Goal: Information Seeking & Learning: Stay updated

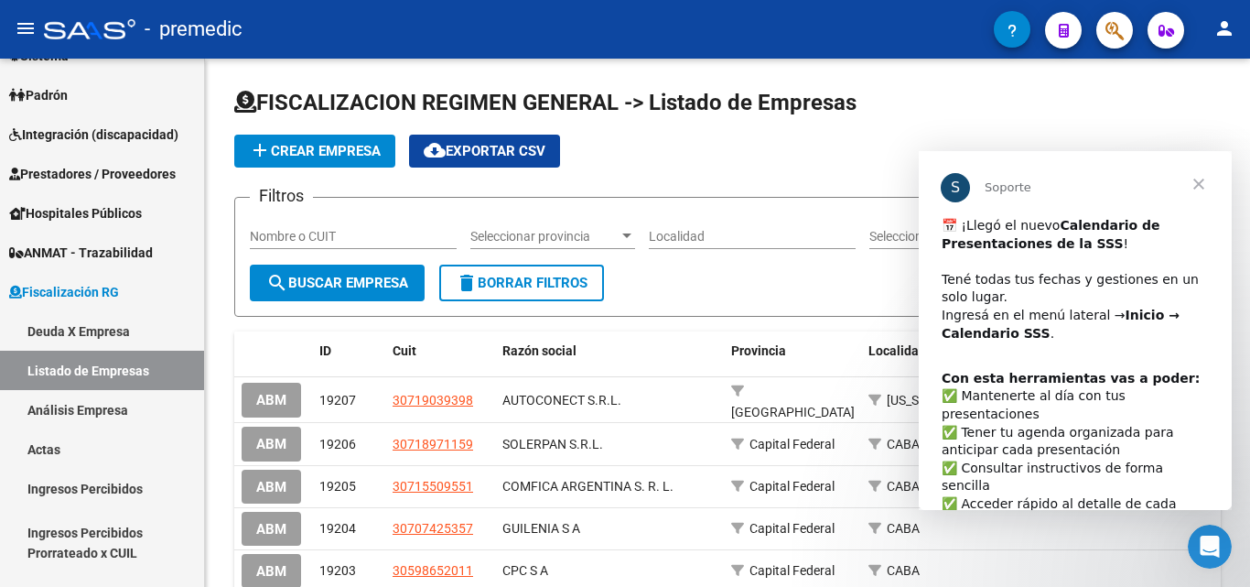
click at [1191, 185] on span "Cerrar" at bounding box center [1199, 184] width 66 height 66
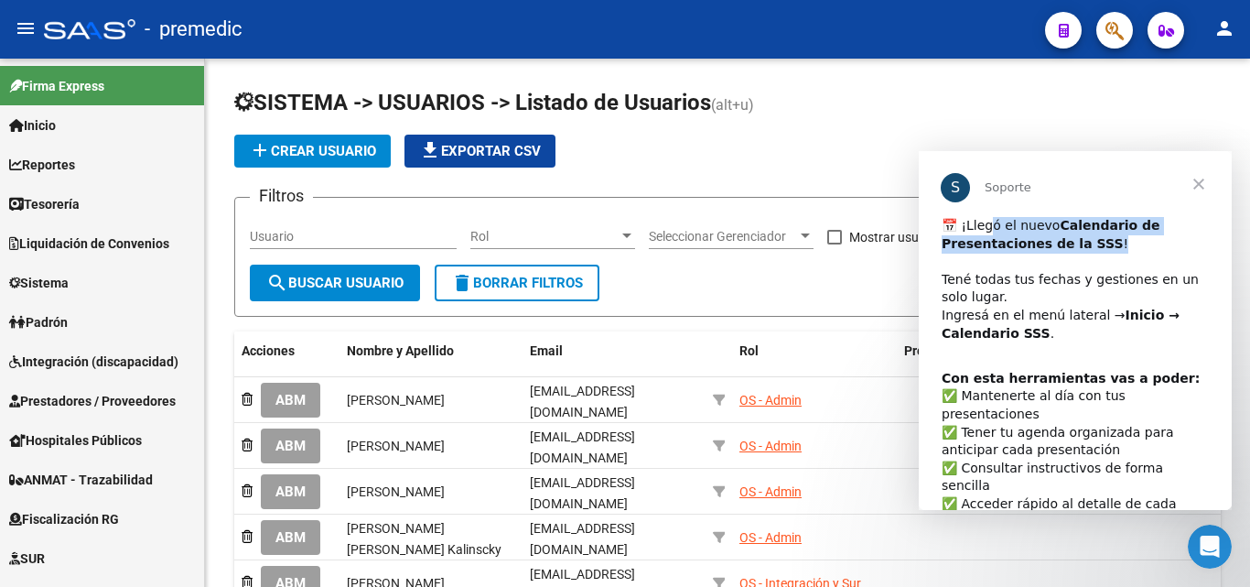
drag, startPoint x: 988, startPoint y: 229, endPoint x: 1095, endPoint y: 249, distance: 108.9
click at [1095, 249] on div "​📅 ¡Llegó el nuevo Calendario de Presentaciones de la SSS ! ​ Tené todas tus fe…" at bounding box center [1075, 289] width 267 height 144
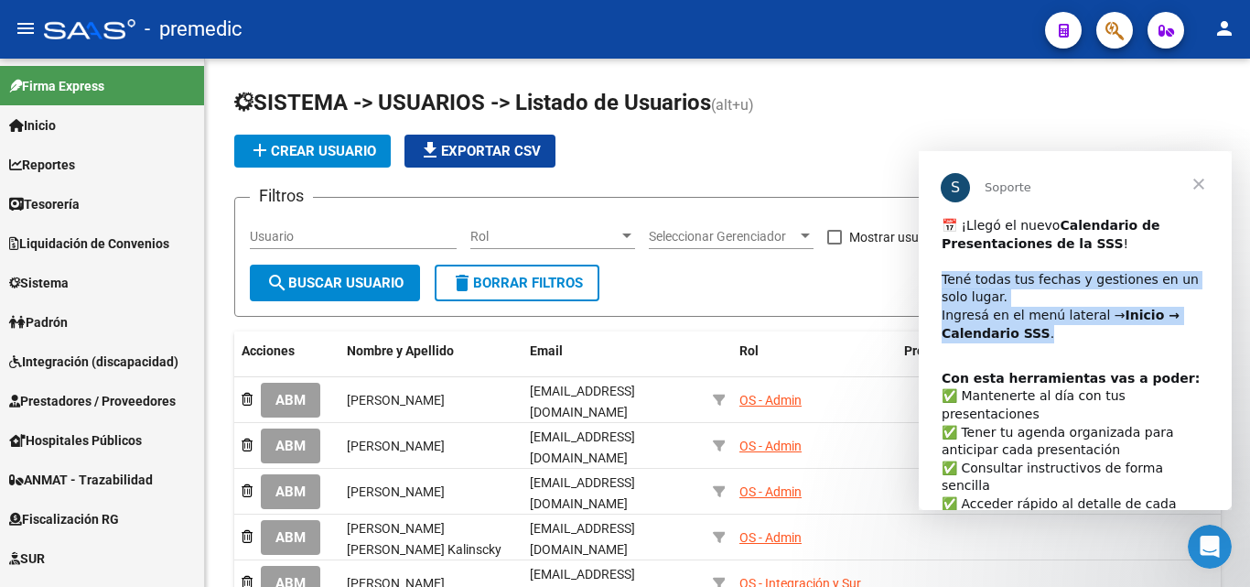
drag, startPoint x: 939, startPoint y: 280, endPoint x: 1070, endPoint y: 330, distance: 140.2
click at [1070, 330] on div "​📅 ¡Llegó el nuevo Calendario de Presentaciones de la SSS ! ​ Tené todas tus fe…" at bounding box center [1075, 408] width 313 height 383
click at [1051, 318] on div "​📅 ¡Llegó el nuevo Calendario de Presentaciones de la SSS ! ​ Tené todas tus fe…" at bounding box center [1075, 289] width 267 height 144
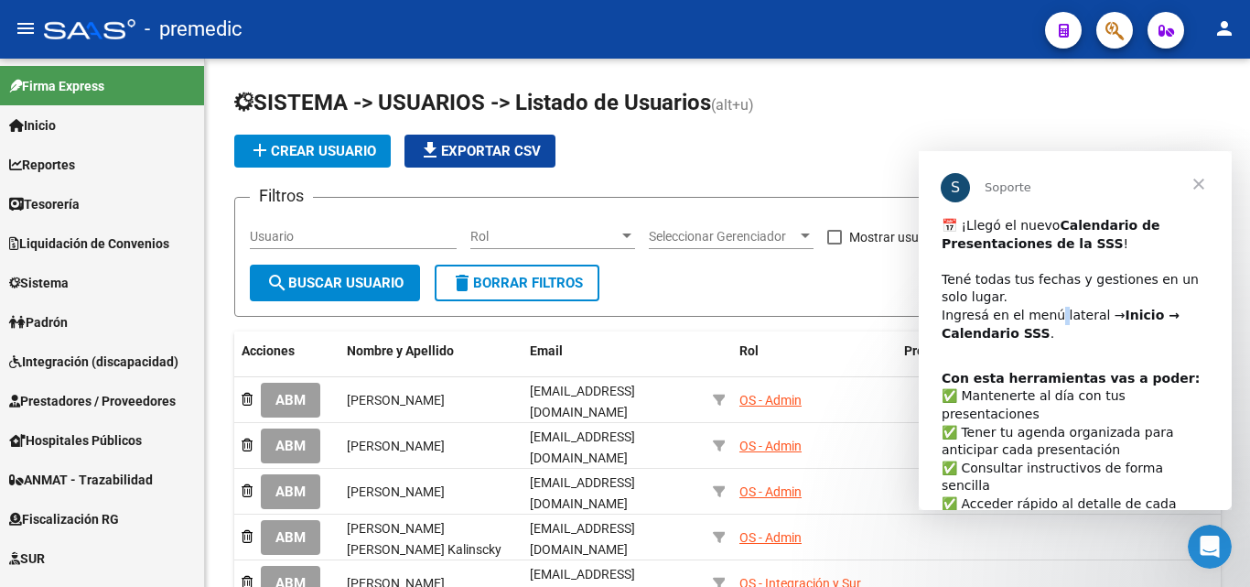
click at [1051, 318] on div "​📅 ¡Llegó el nuevo Calendario de Presentaciones de la SSS ! ​ Tené todas tus fe…" at bounding box center [1075, 289] width 267 height 144
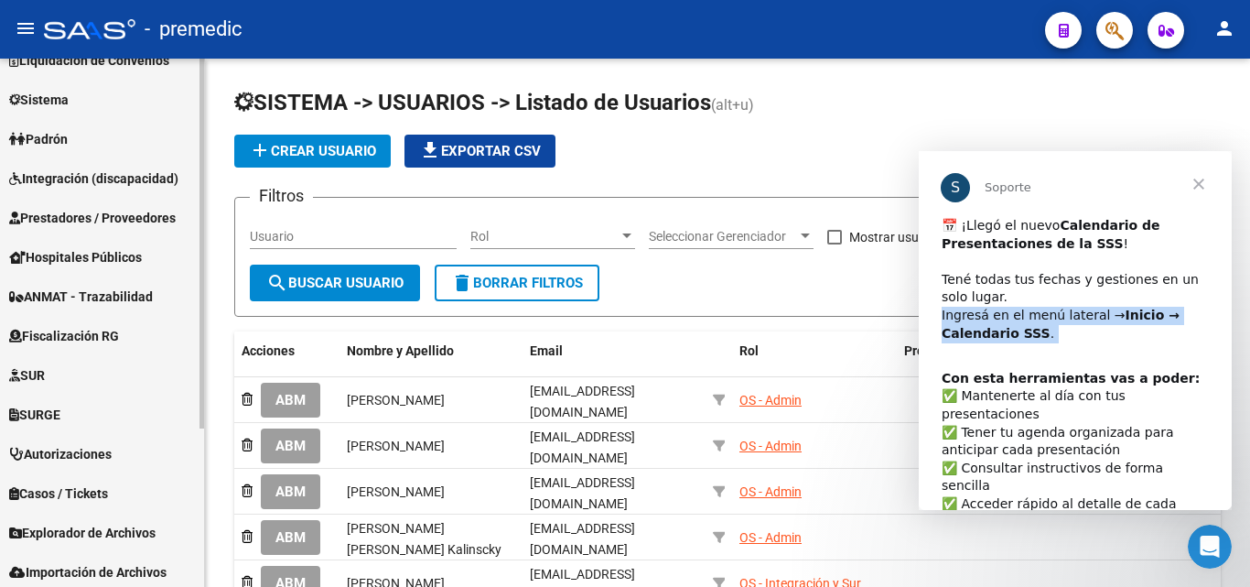
scroll to position [227, 0]
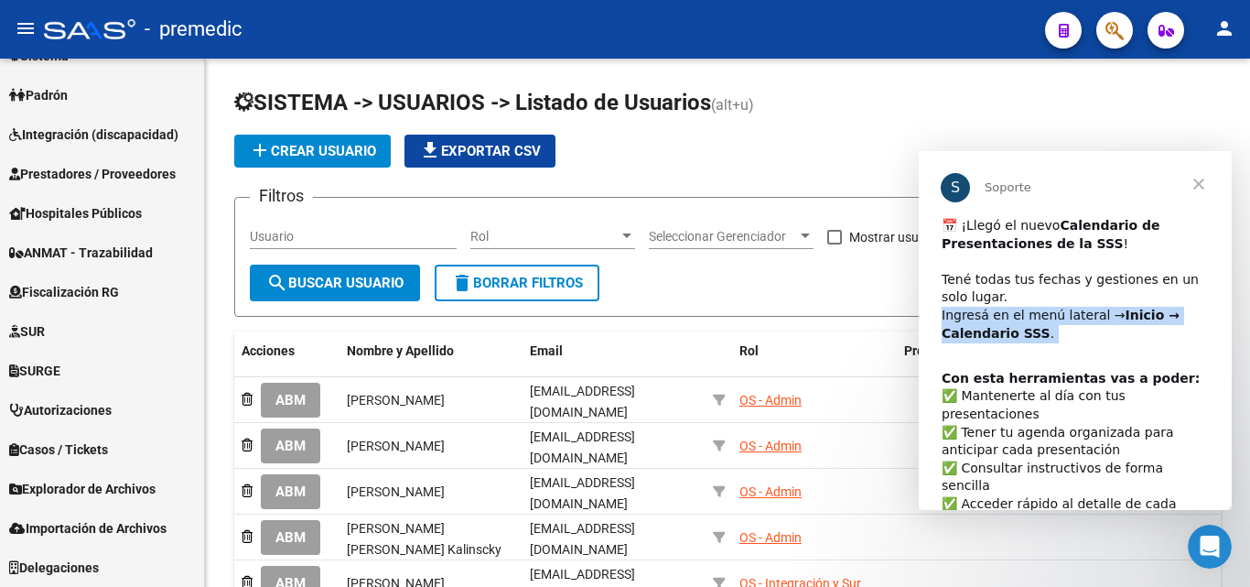
click at [982, 331] on b "Inicio → Calendario SSS" at bounding box center [1061, 323] width 238 height 33
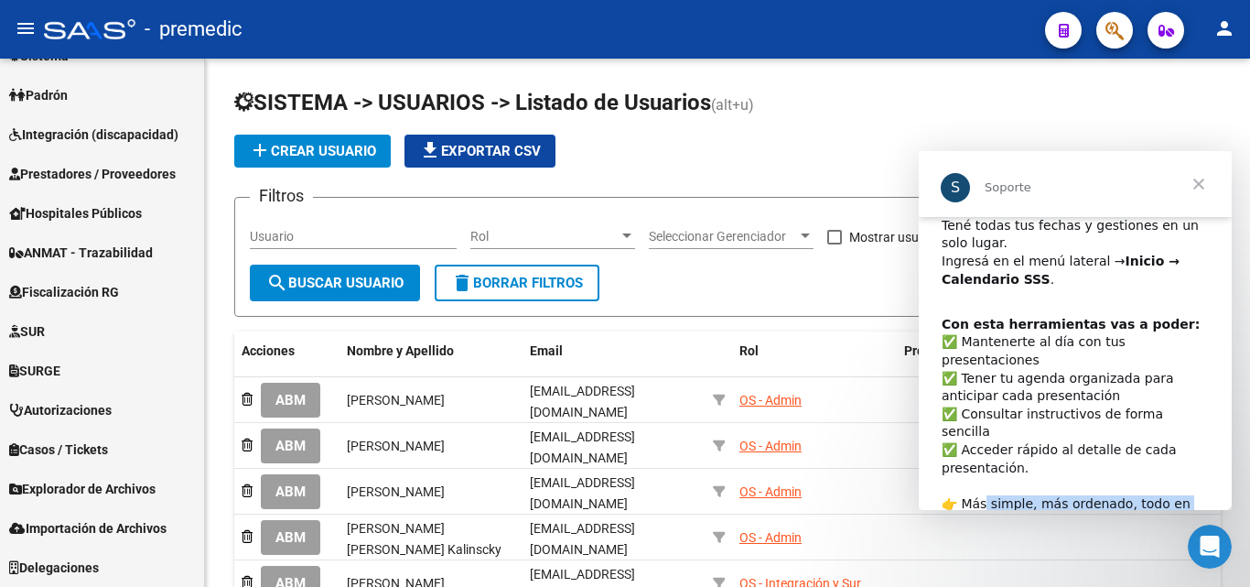
drag, startPoint x: 985, startPoint y: 473, endPoint x: 1095, endPoint y: 496, distance: 113.1
click at [1095, 496] on div "​📅 ¡Llegó el nuevo Calendario de Presentaciones de la SSS ! ​ Tené todas tus fe…" at bounding box center [1075, 354] width 313 height 383
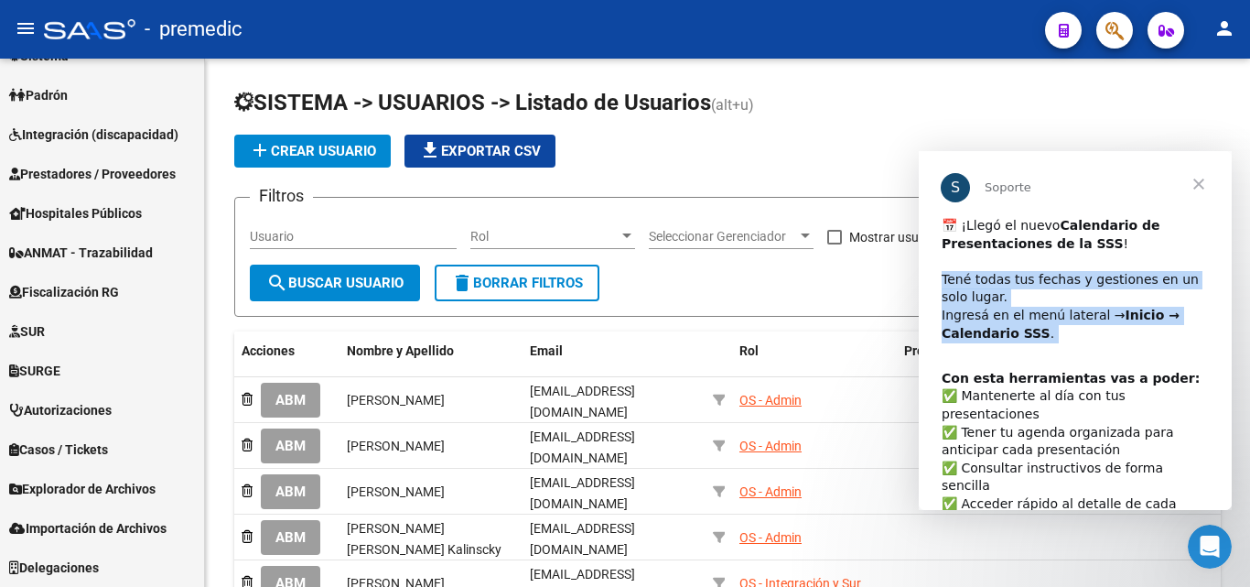
drag, startPoint x: 937, startPoint y: 279, endPoint x: 1036, endPoint y: 353, distance: 123.5
click at [1036, 353] on div "​📅 ¡Llegó el nuevo Calendario de Presentaciones de la SSS ! ​ Tené todas tus fe…" at bounding box center [1075, 408] width 313 height 383
click at [1032, 337] on div "​📅 ¡Llegó el nuevo Calendario de Presentaciones de la SSS ! ​ Tené todas tus fe…" at bounding box center [1075, 289] width 267 height 144
drag, startPoint x: 1044, startPoint y: 336, endPoint x: 987, endPoint y: 264, distance: 91.2
click at [987, 264] on div "​📅 ¡Llegó el nuevo Calendario de Presentaciones de la SSS ! ​ Tené todas tus fe…" at bounding box center [1075, 289] width 267 height 144
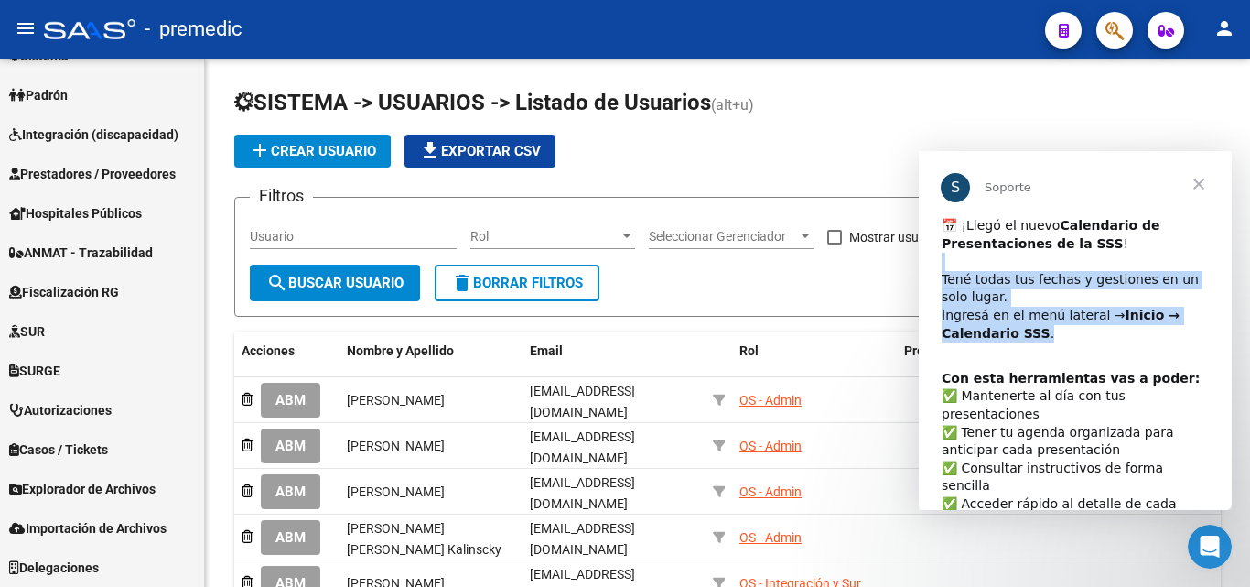
click at [996, 282] on div "​📅 ¡Llegó el nuevo Calendario de Presentaciones de la SSS ! ​ Tené todas tus fe…" at bounding box center [1075, 289] width 267 height 144
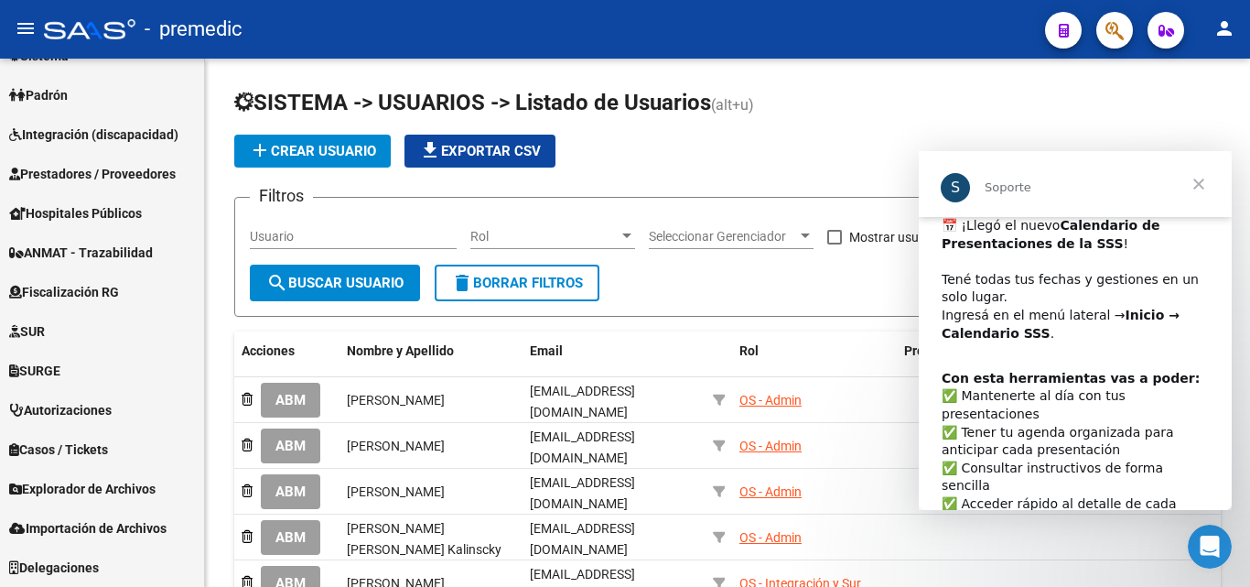
scroll to position [54, 0]
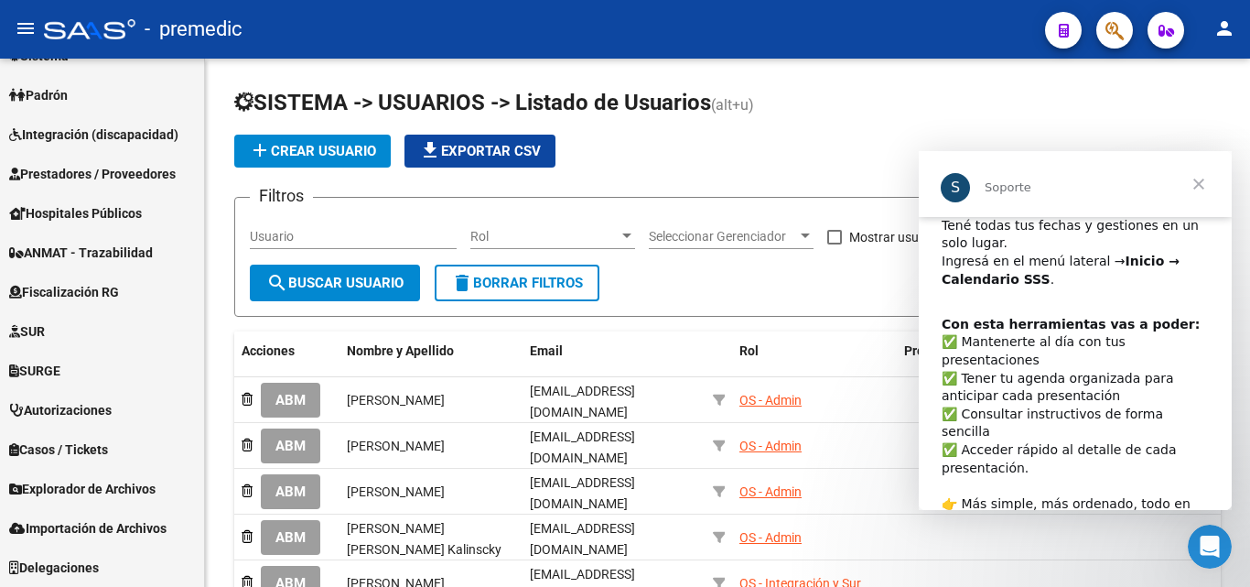
click at [1094, 412] on div "Con esta herramientas vas a poder: ​✅ Mantenerte al día con tus presentaciones …" at bounding box center [1075, 423] width 267 height 215
click at [1080, 362] on div "Con esta herramientas vas a poder: ​✅ Mantenerte al día con tus presentaciones …" at bounding box center [1075, 423] width 267 height 215
click at [1212, 552] on icon "Abrir Intercom Messenger" at bounding box center [1207, 544] width 30 height 30
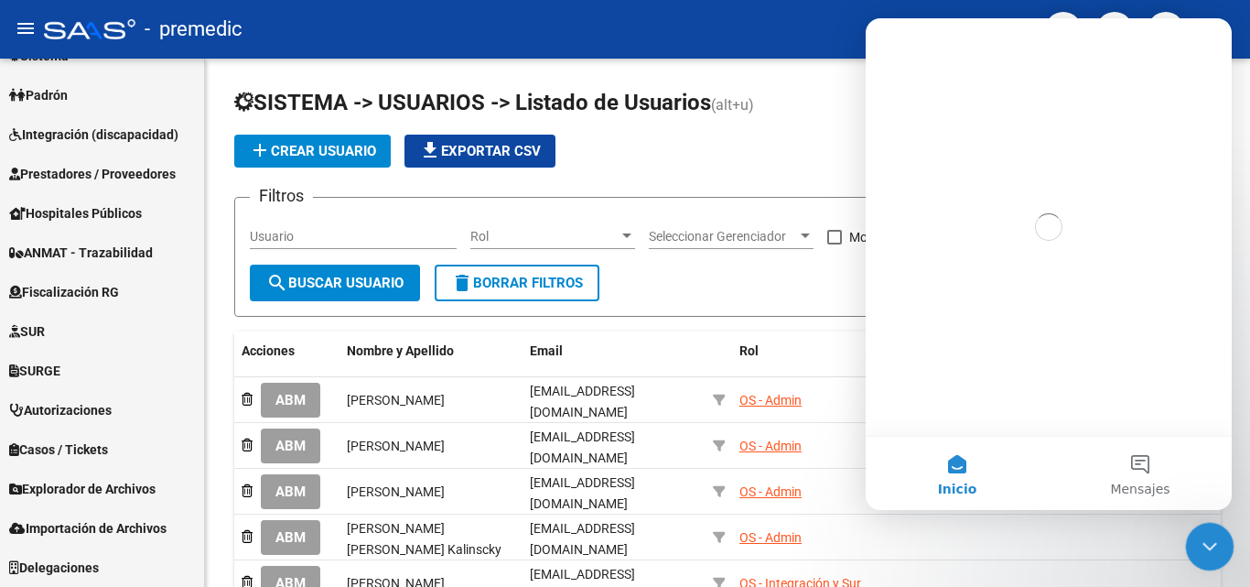
scroll to position [0, 0]
click at [1212, 552] on icon "Cerrar Intercom Messenger" at bounding box center [1207, 544] width 22 height 22
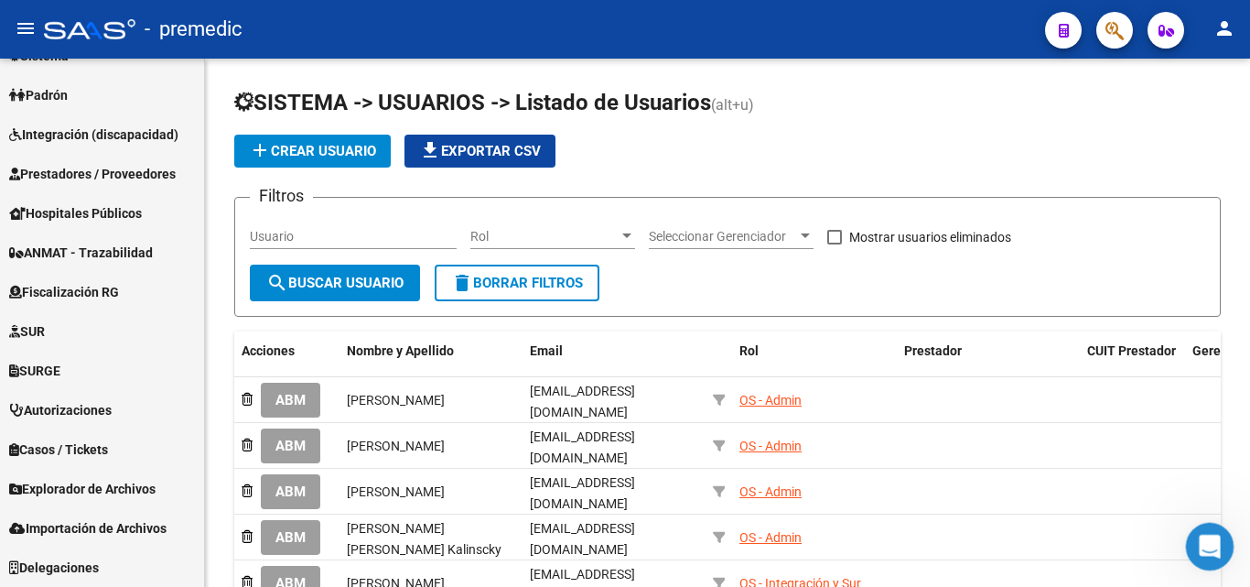
click at [1212, 551] on icon "Abrir Intercom Messenger" at bounding box center [1207, 544] width 30 height 30
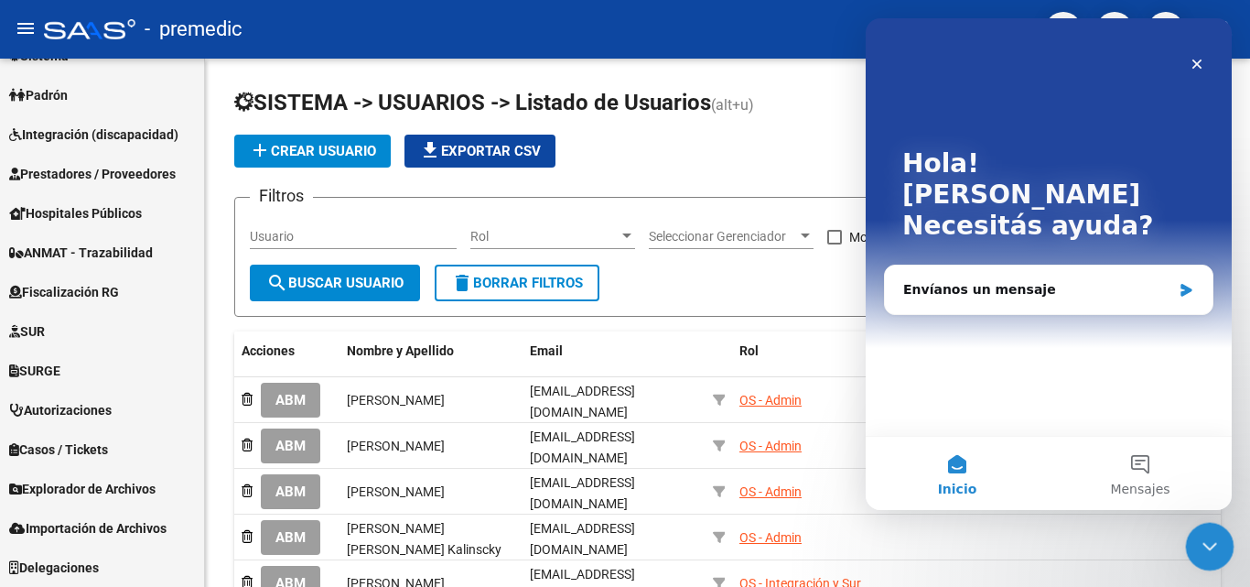
click at [1213, 552] on icon "Cerrar Intercom Messenger" at bounding box center [1207, 544] width 22 height 22
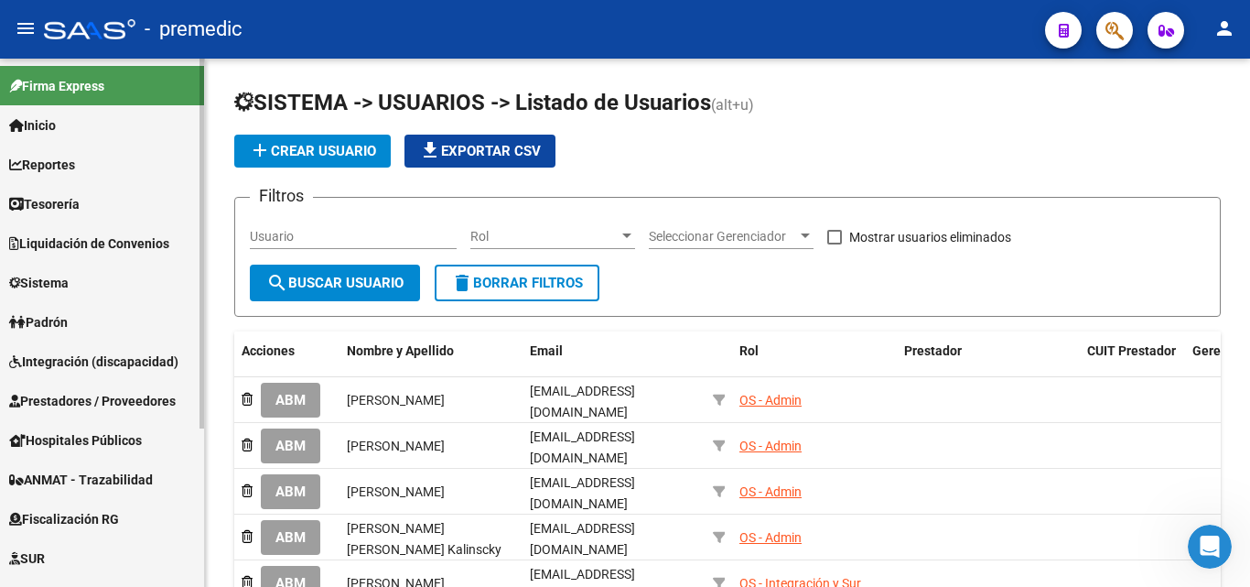
click at [67, 116] on link "Inicio" at bounding box center [102, 124] width 204 height 39
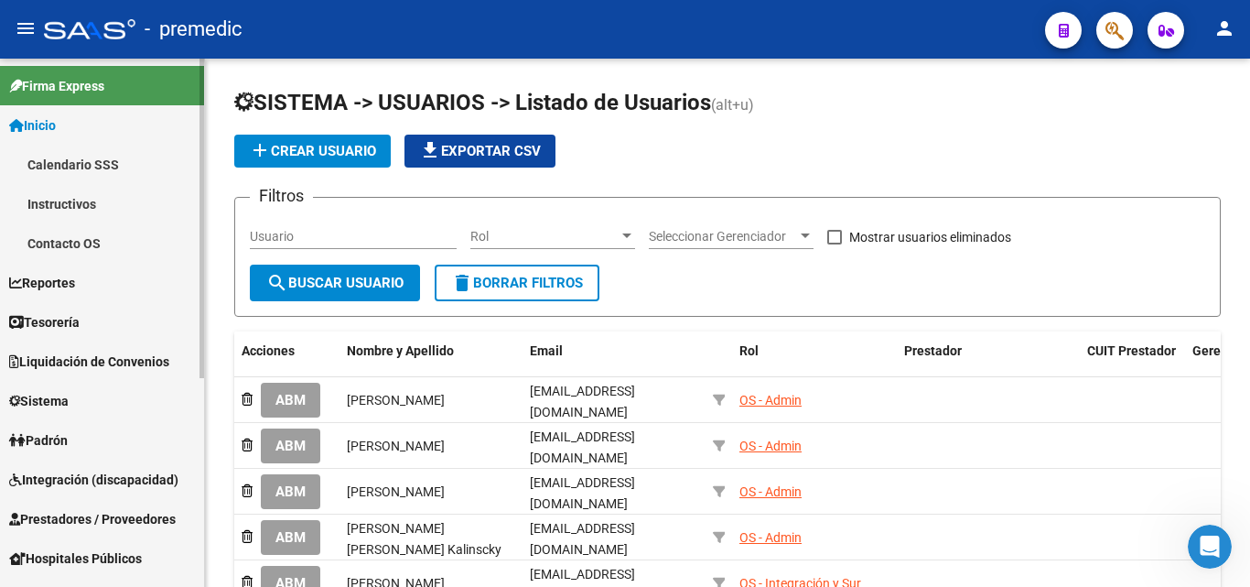
click at [78, 157] on link "Calendario SSS" at bounding box center [102, 164] width 204 height 39
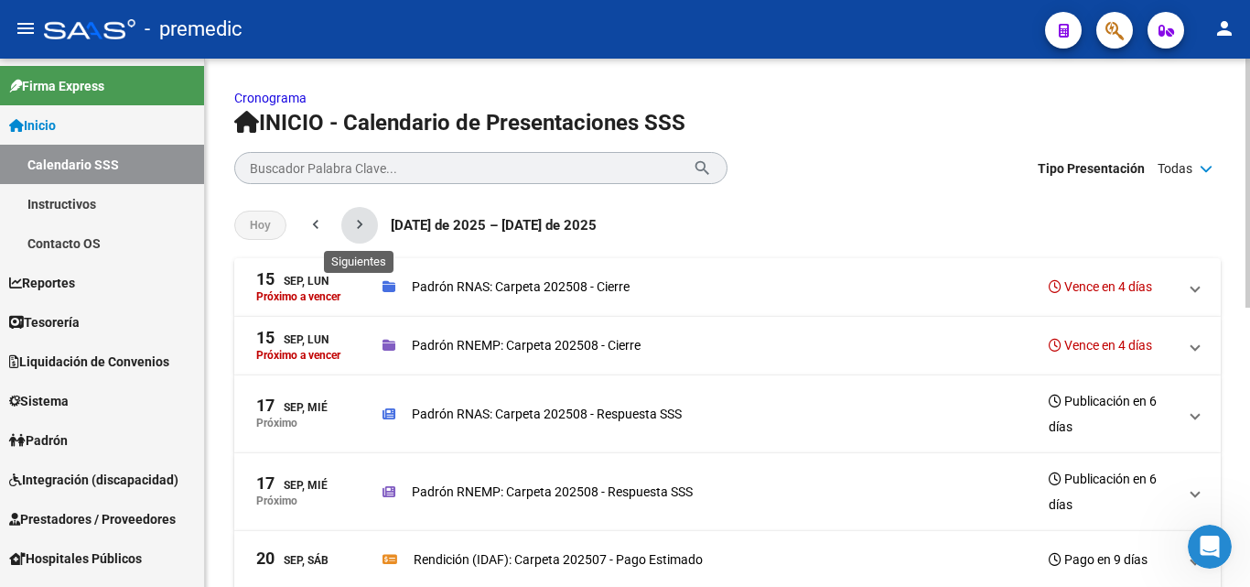
click at [353, 232] on mat-icon "chevron_right" at bounding box center [359, 224] width 18 height 18
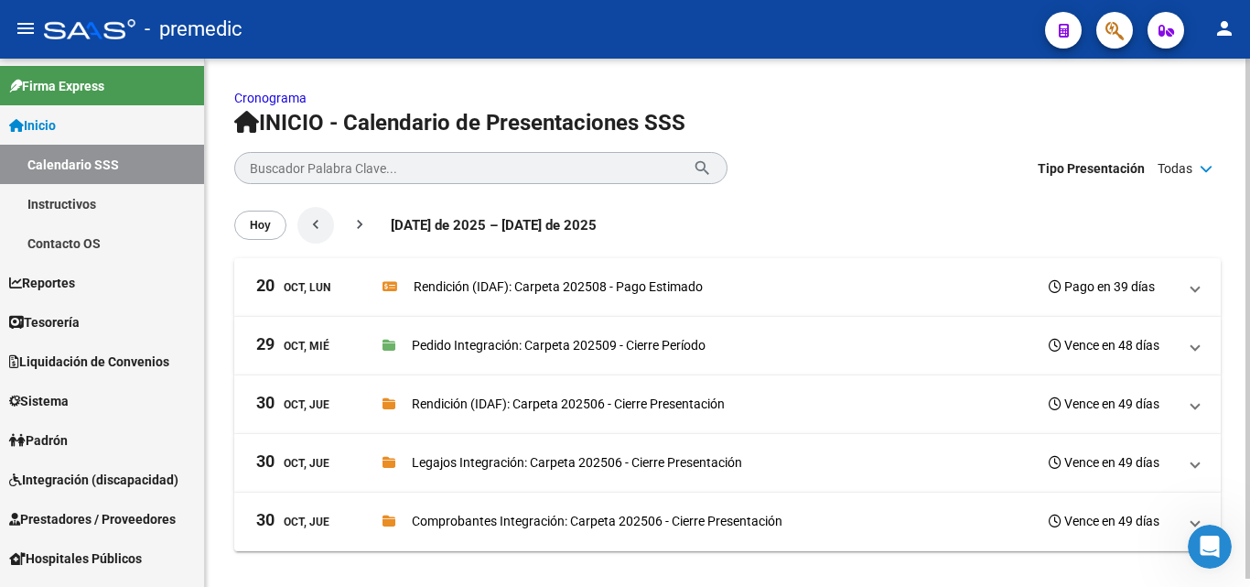
click at [319, 227] on mat-icon "chevron_left" at bounding box center [316, 224] width 18 height 18
